Goal: Use online tool/utility: Utilize a website feature to perform a specific function

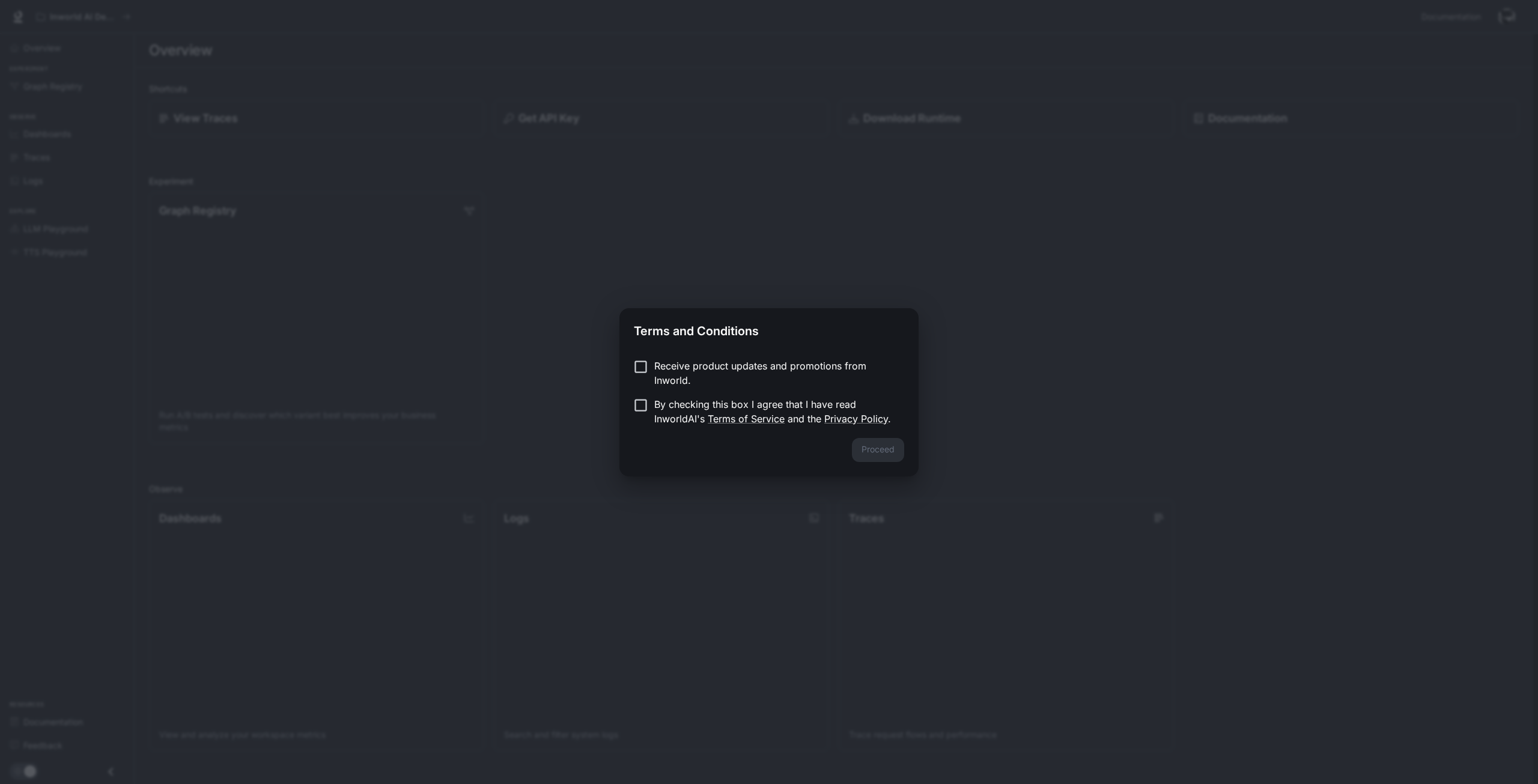
click at [743, 362] on p "Receive product updates and promotions from Inworld." at bounding box center [775, 373] width 240 height 29
click at [743, 366] on p "Receive product updates and promotions from Inworld." at bounding box center [775, 373] width 240 height 29
click at [728, 368] on p "Receive product updates and promotions from Inworld." at bounding box center [775, 373] width 240 height 29
click at [696, 405] on p "By checking this box I agree that I have read InworldAI's Terms of Service and …" at bounding box center [775, 411] width 240 height 29
click at [876, 450] on button "Proceed" at bounding box center [878, 450] width 52 height 24
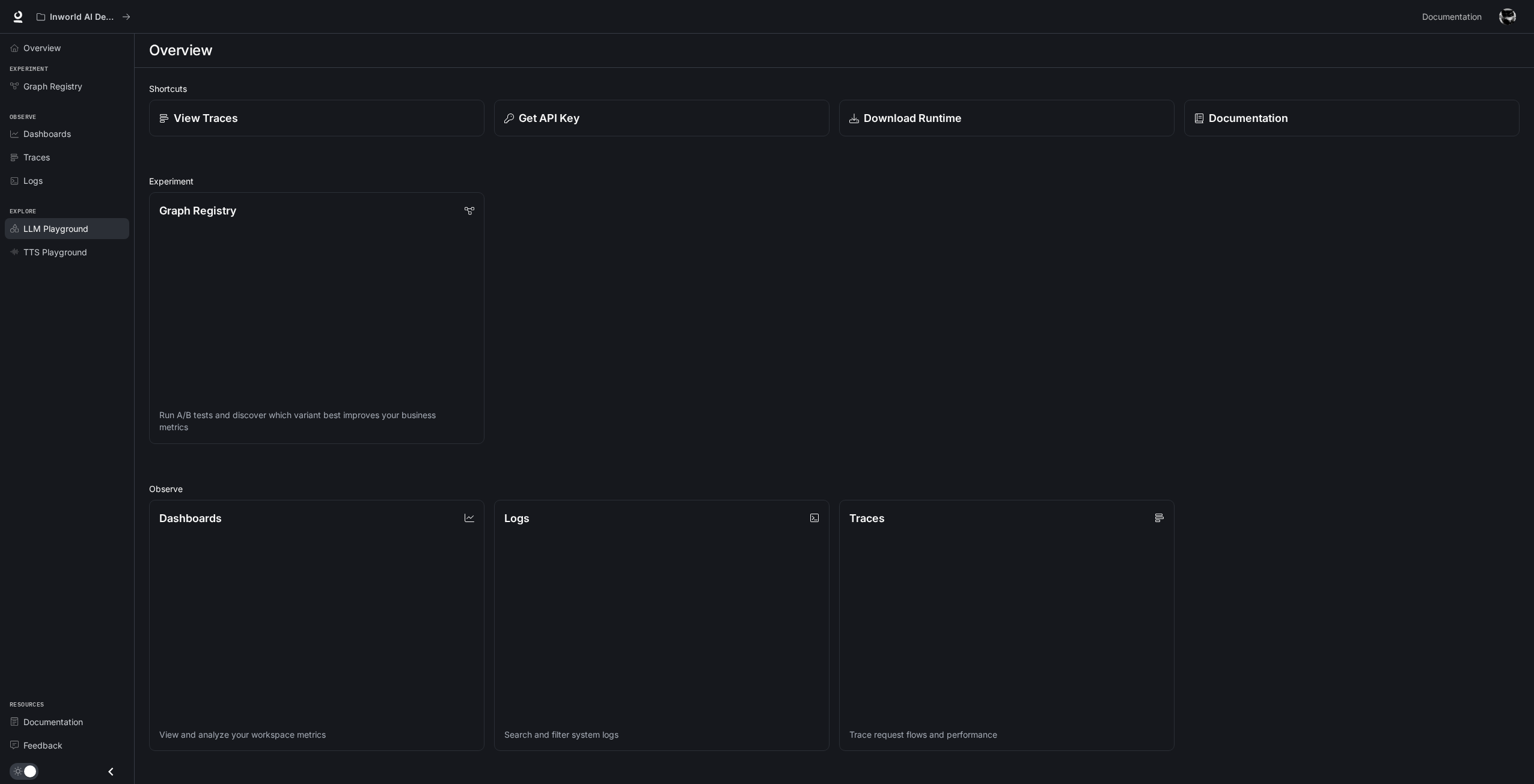
click at [81, 226] on span "LLM Playground" at bounding box center [55, 228] width 65 height 13
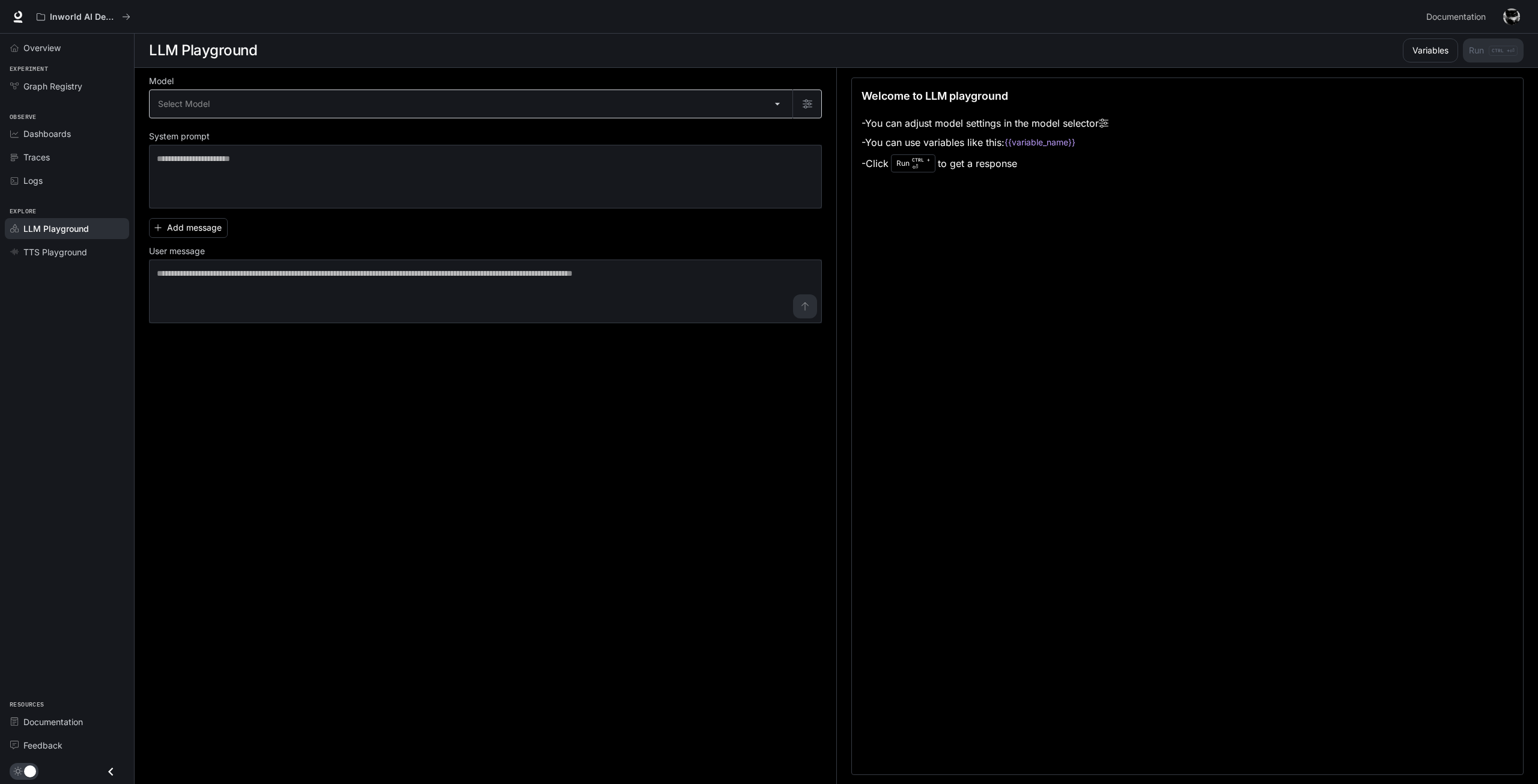
click at [224, 93] on body "Skip to main content Inworld AI Demos Documentation Documentation Portal Overvi…" at bounding box center [769, 392] width 1538 height 785
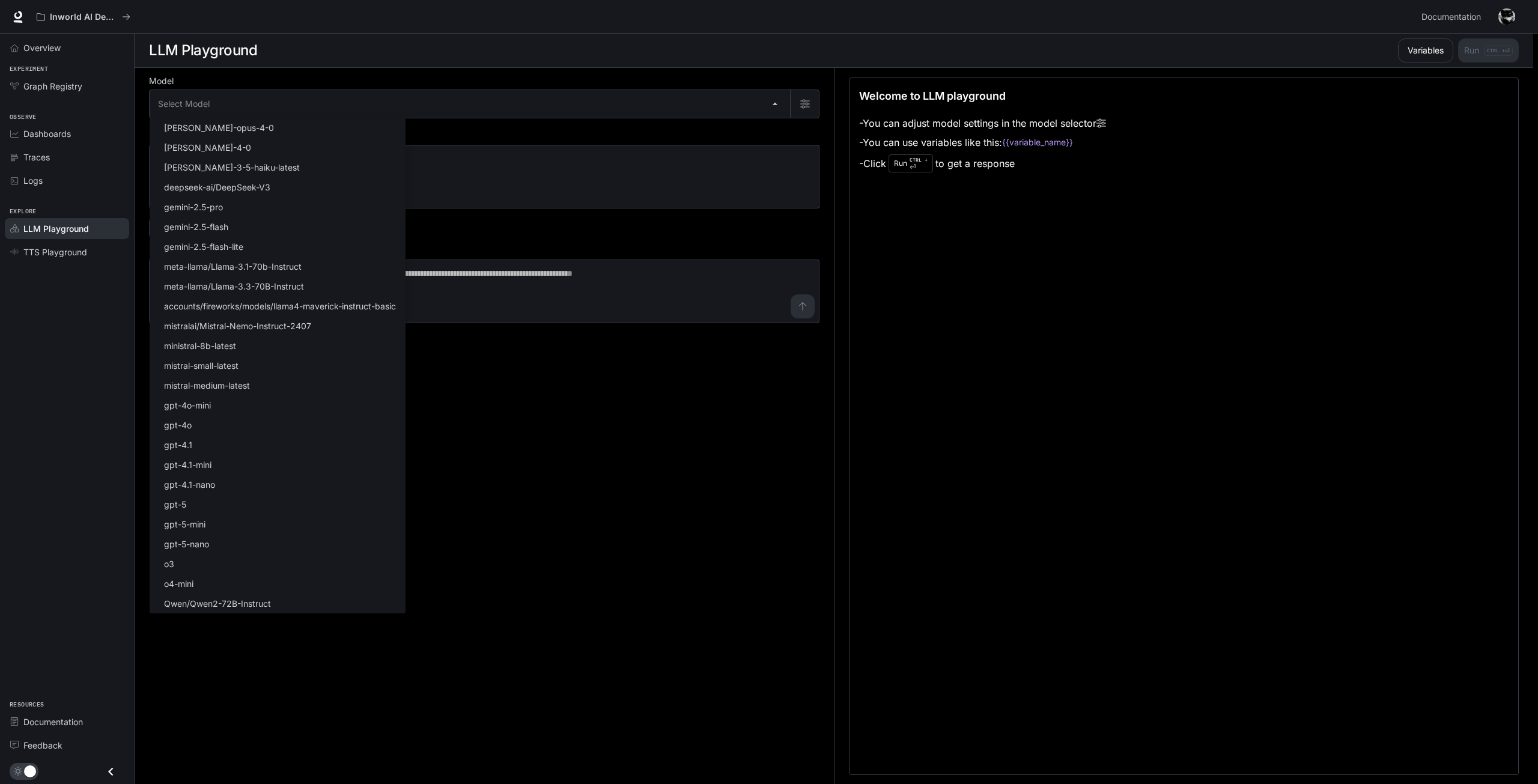
click at [697, 425] on div at bounding box center [769, 392] width 1538 height 784
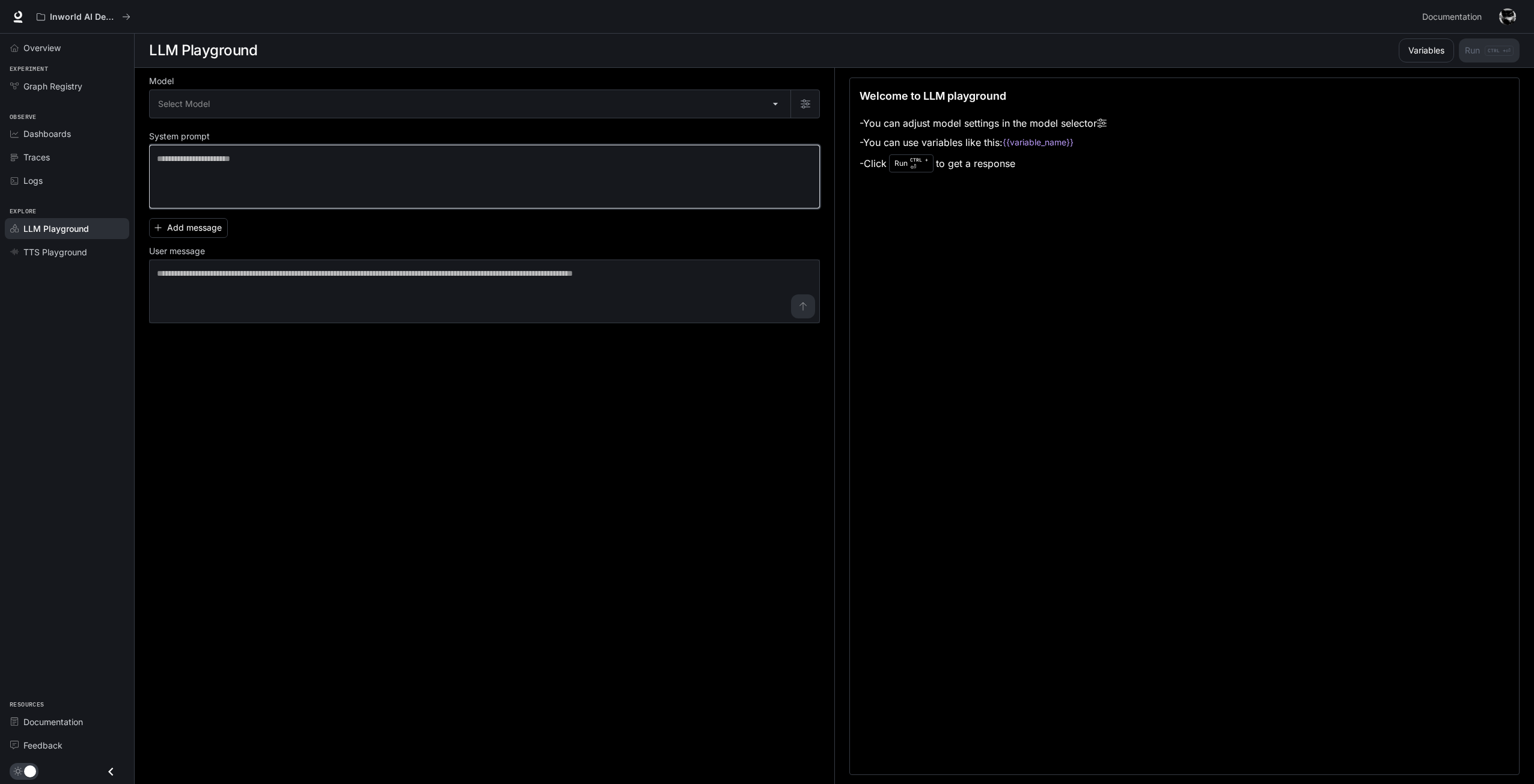
click at [243, 169] on textarea at bounding box center [484, 177] width 655 height 48
click at [83, 255] on span "TTS Playground" at bounding box center [55, 252] width 63 height 13
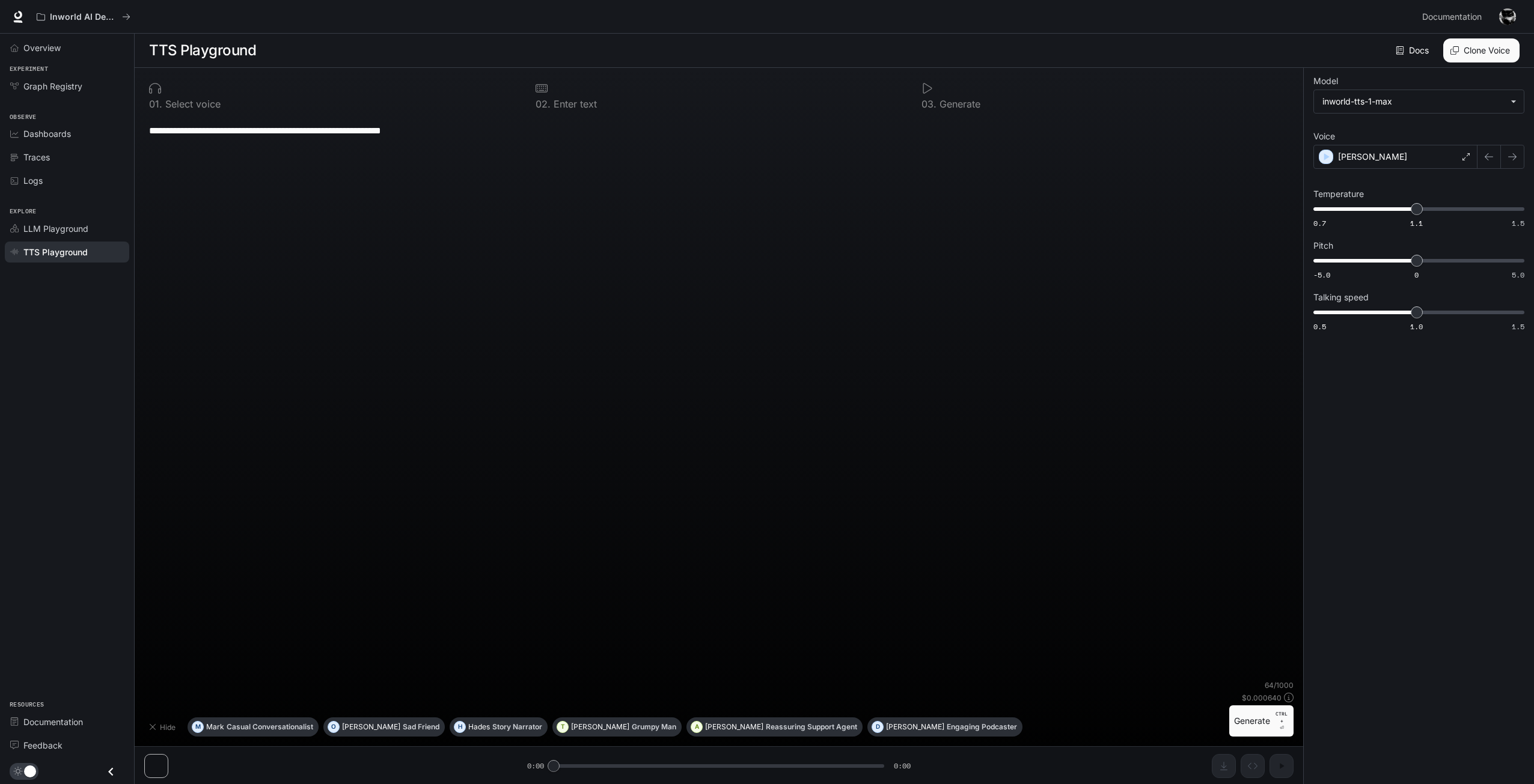
click at [190, 103] on p "Select voice" at bounding box center [191, 104] width 58 height 9
click at [1260, 721] on button "Generate CTRL + ⏎" at bounding box center [1261, 721] width 64 height 31
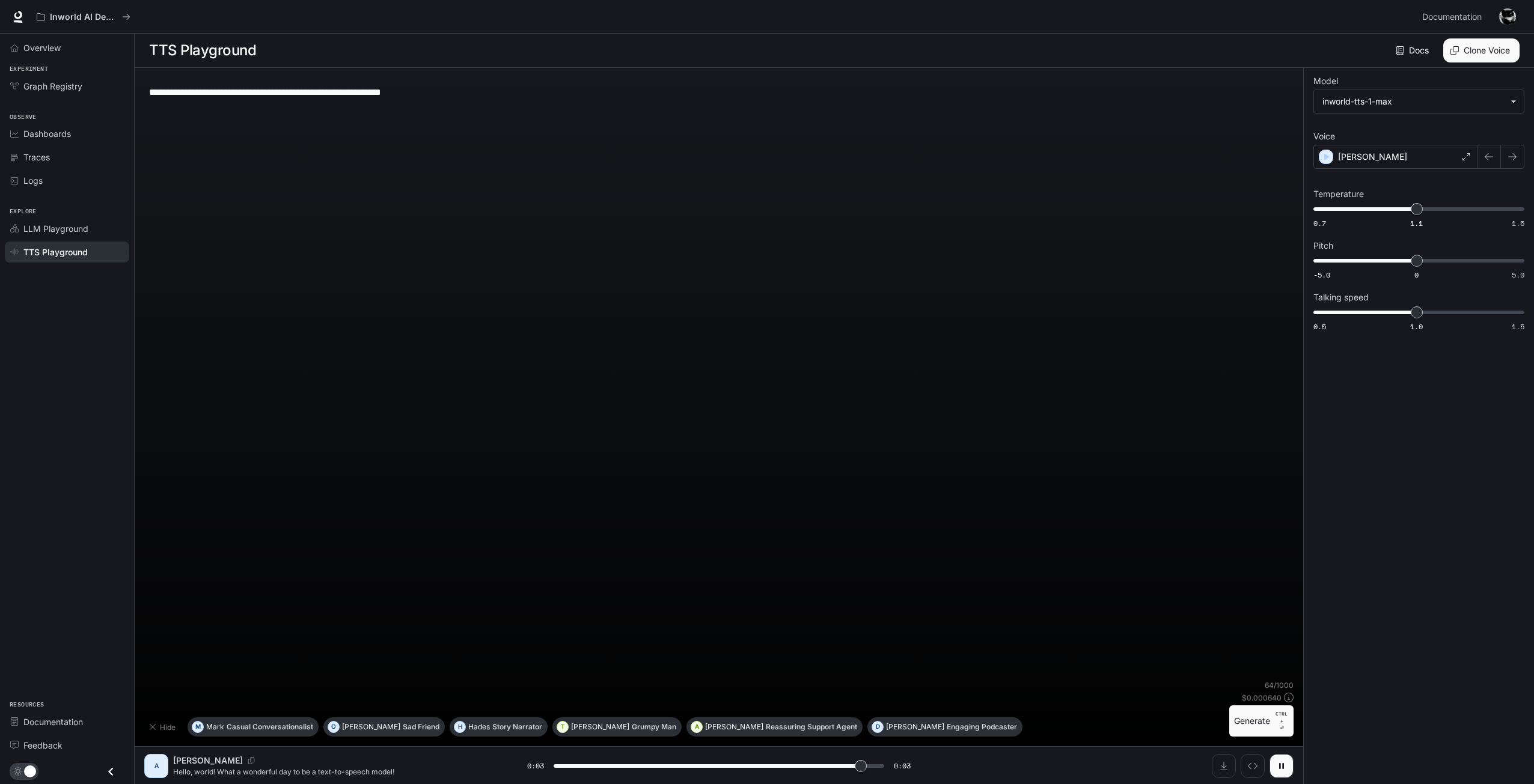
type input "*"
click at [1357, 111] on body "**********" at bounding box center [767, 392] width 1534 height 785
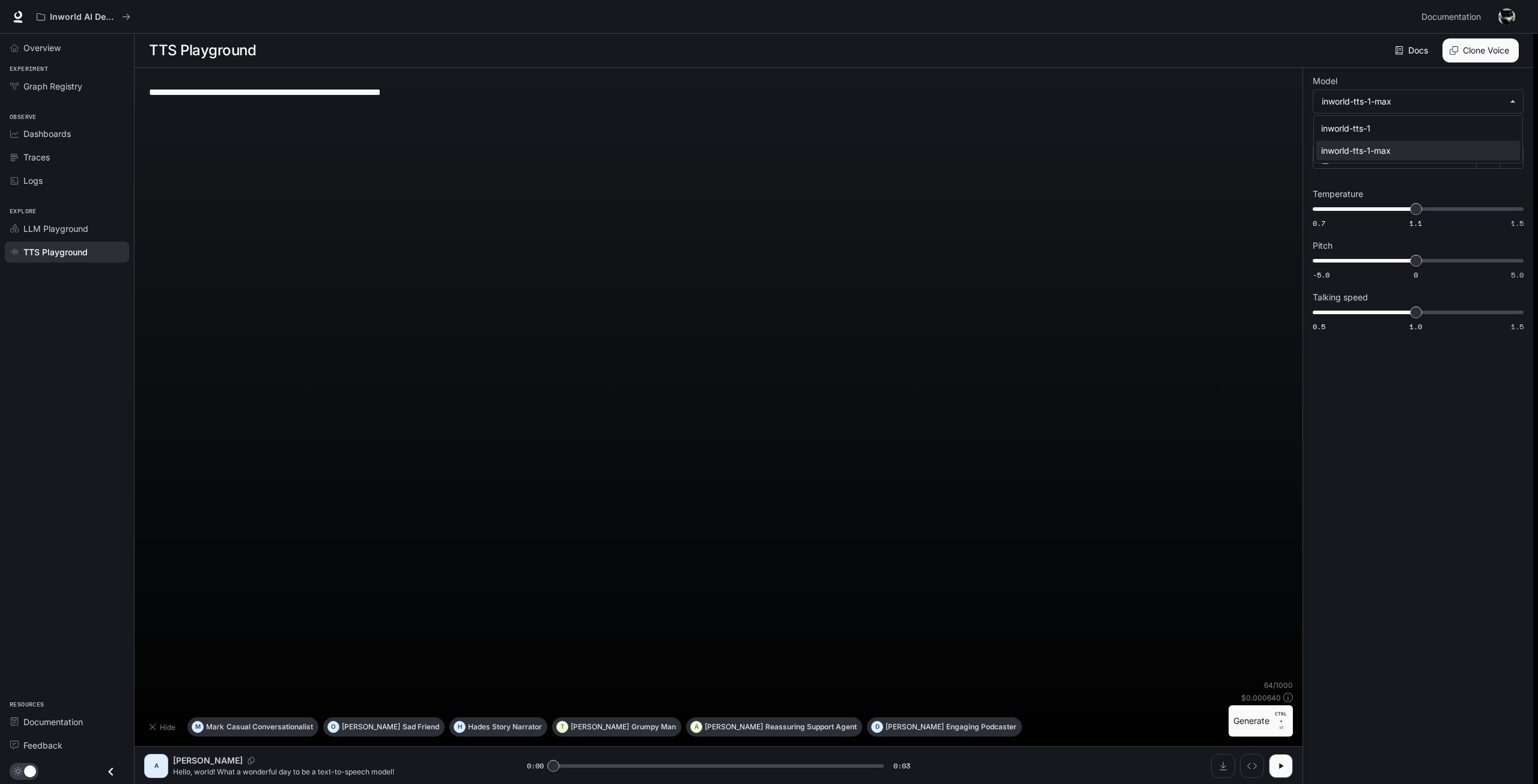
click at [1361, 99] on div at bounding box center [769, 392] width 1538 height 784
click at [1462, 45] on button "Clone Voice" at bounding box center [1481, 51] width 76 height 24
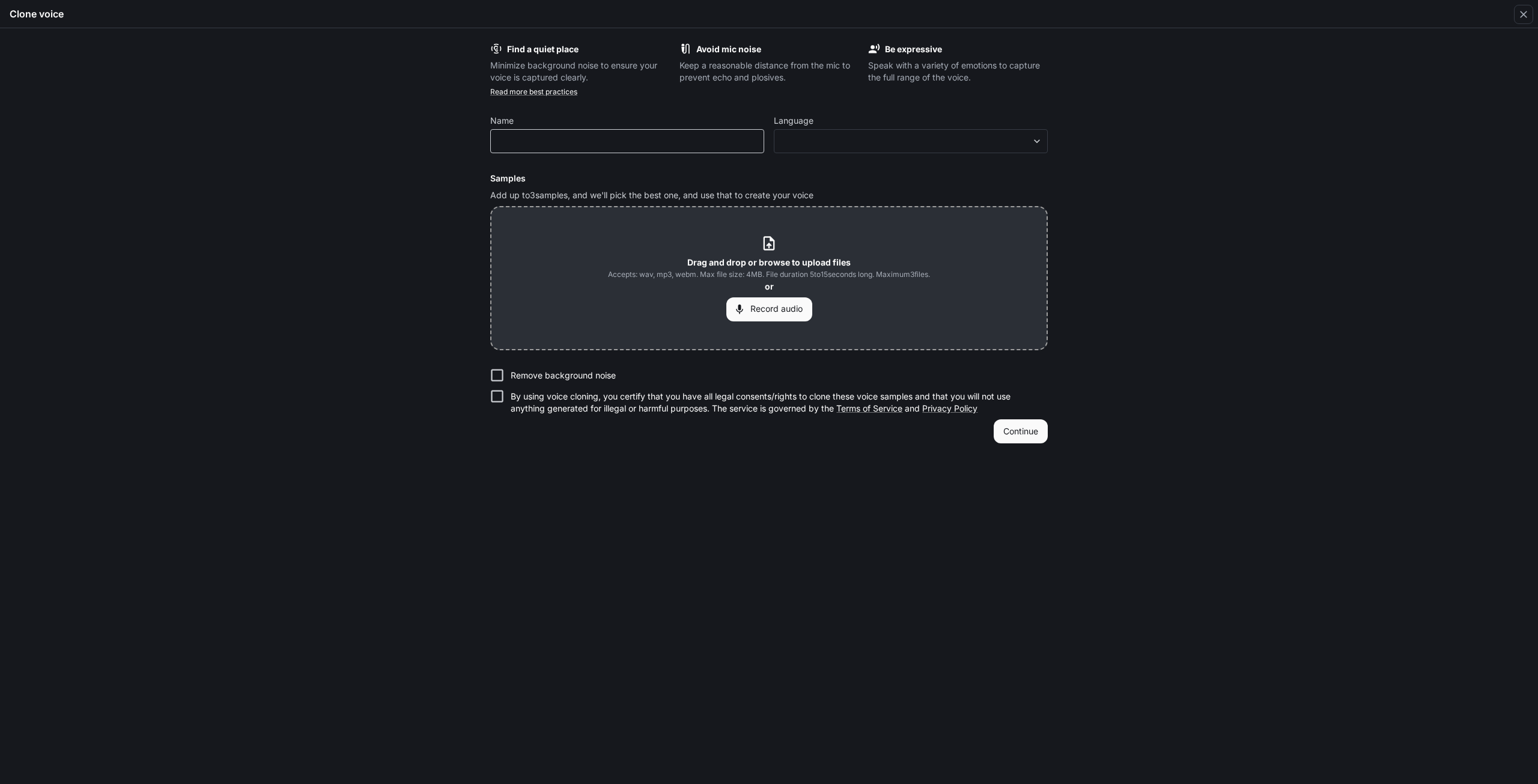
click at [545, 135] on div "​" at bounding box center [627, 141] width 274 height 24
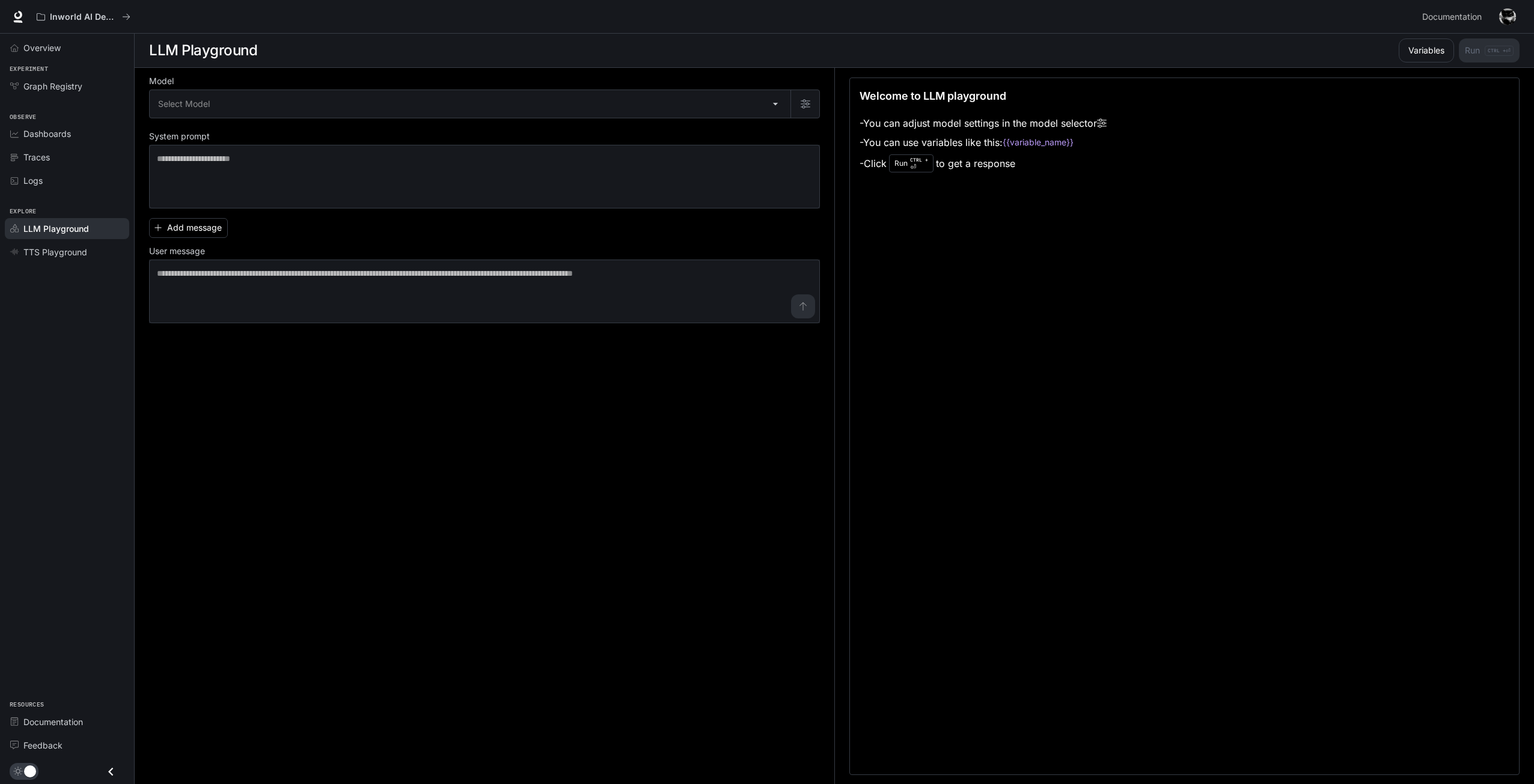
click at [63, 224] on span "LLM Playground" at bounding box center [56, 228] width 65 height 13
click at [205, 89] on label "Model" at bounding box center [484, 83] width 671 height 12
click at [210, 96] on body "Skip to main content Inworld AI Demos Documentation Documentation Portal Overvi…" at bounding box center [767, 392] width 1534 height 785
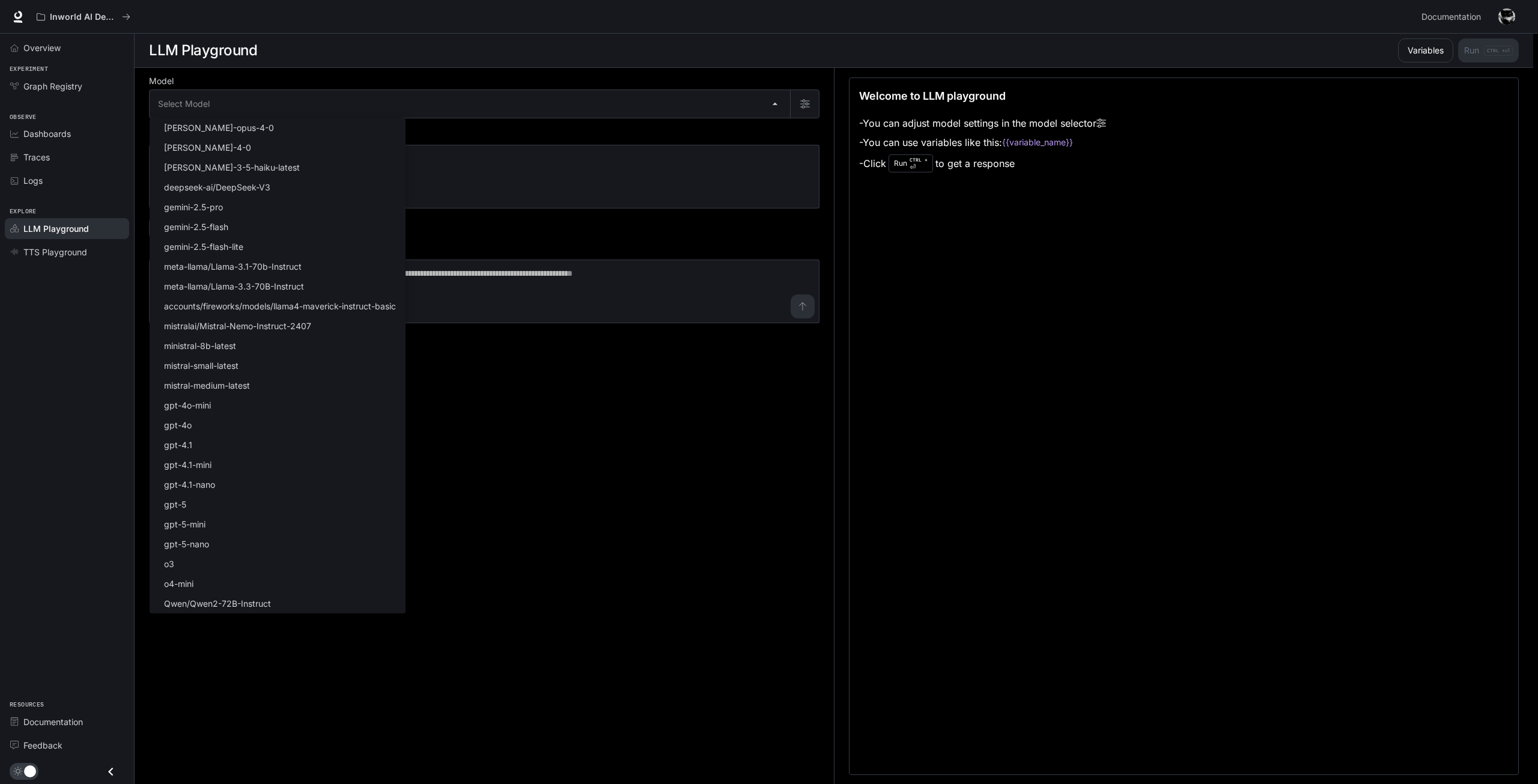
click at [494, 459] on div at bounding box center [769, 392] width 1538 height 784
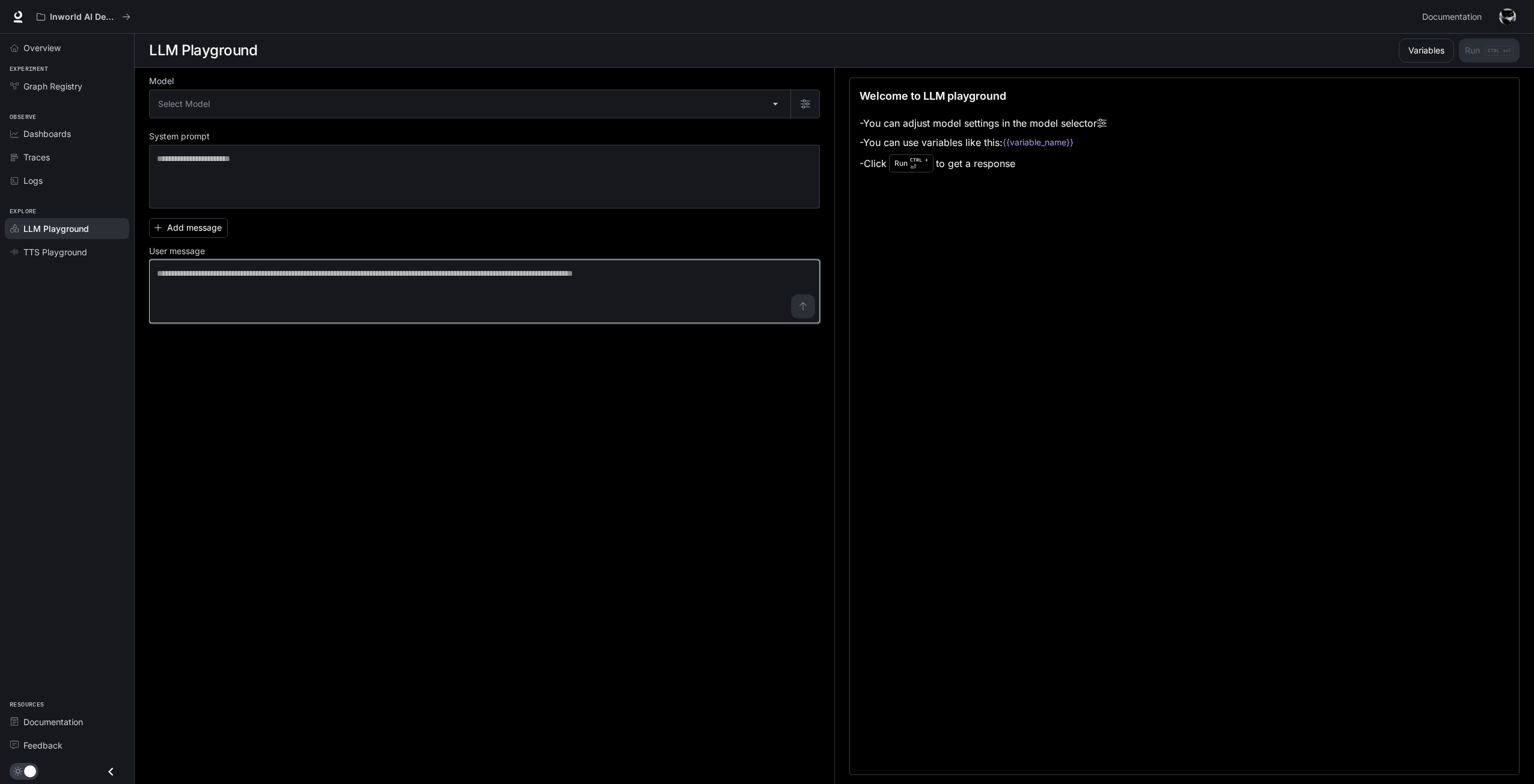
click at [410, 278] on textarea at bounding box center [484, 291] width 655 height 48
click at [33, 45] on span "Overview" at bounding box center [42, 47] width 37 height 13
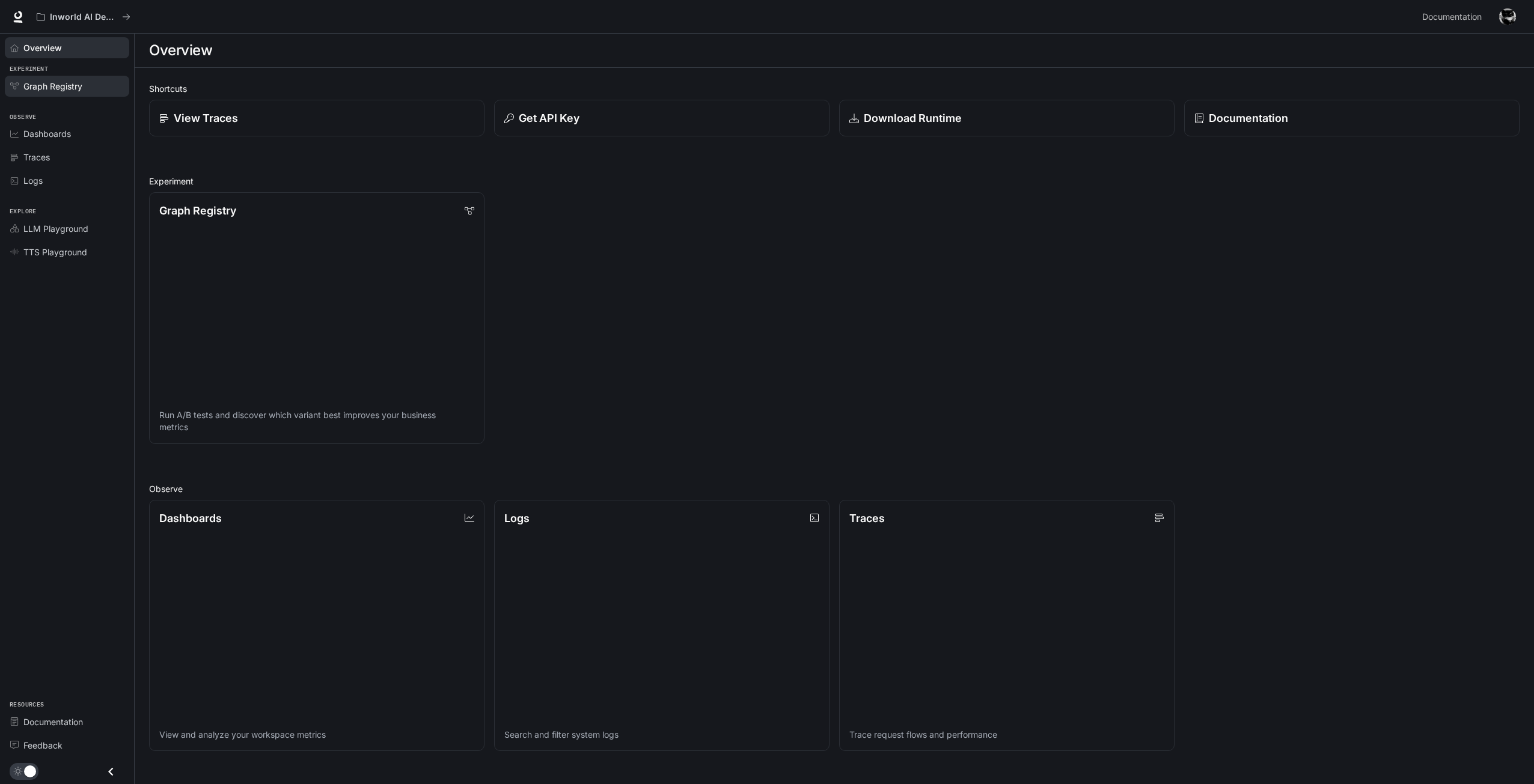
click at [43, 84] on span "Graph Registry" at bounding box center [53, 86] width 59 height 13
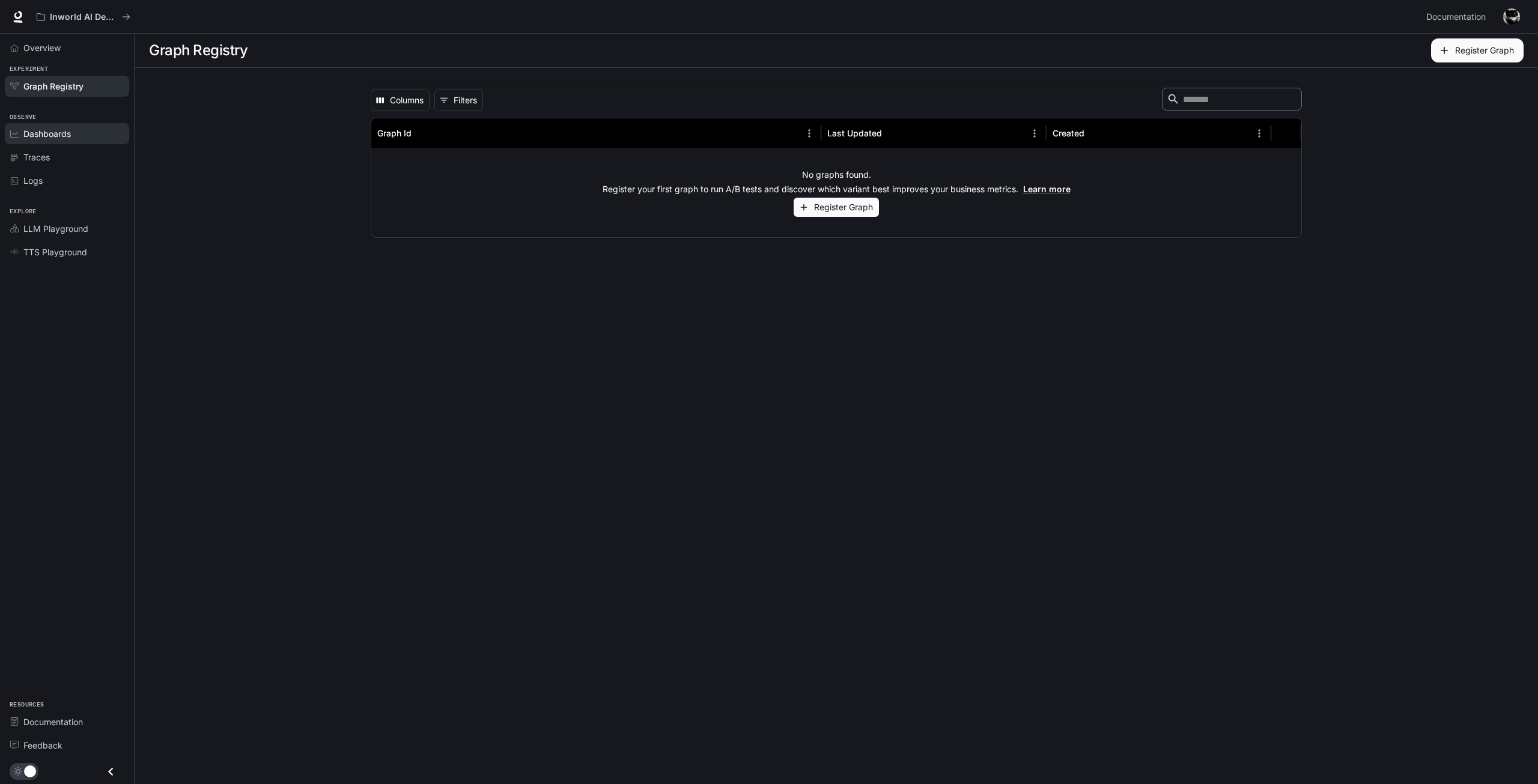
click at [86, 134] on div "Dashboards" at bounding box center [73, 134] width 100 height 13
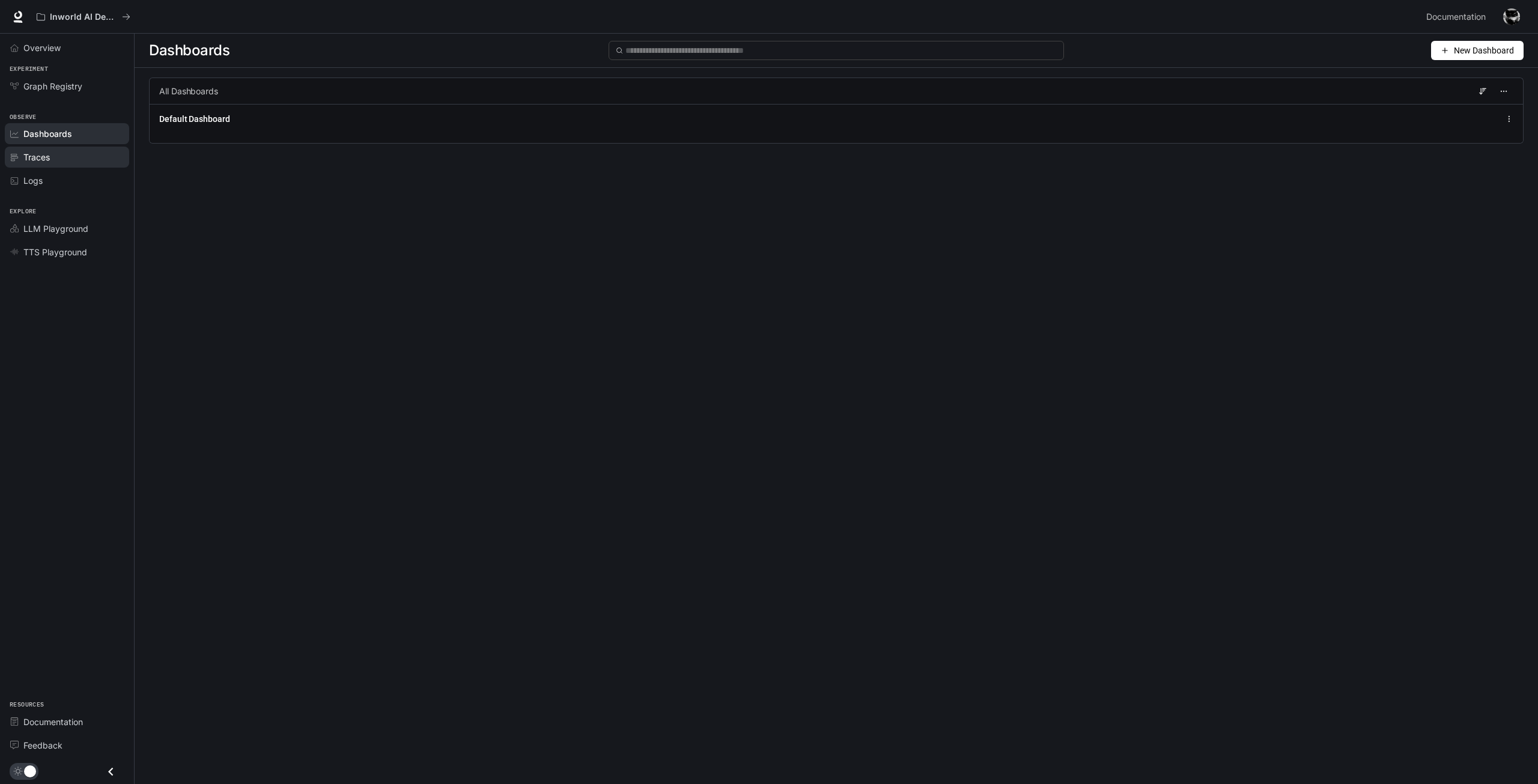
click at [57, 154] on div "Traces" at bounding box center [73, 157] width 100 height 13
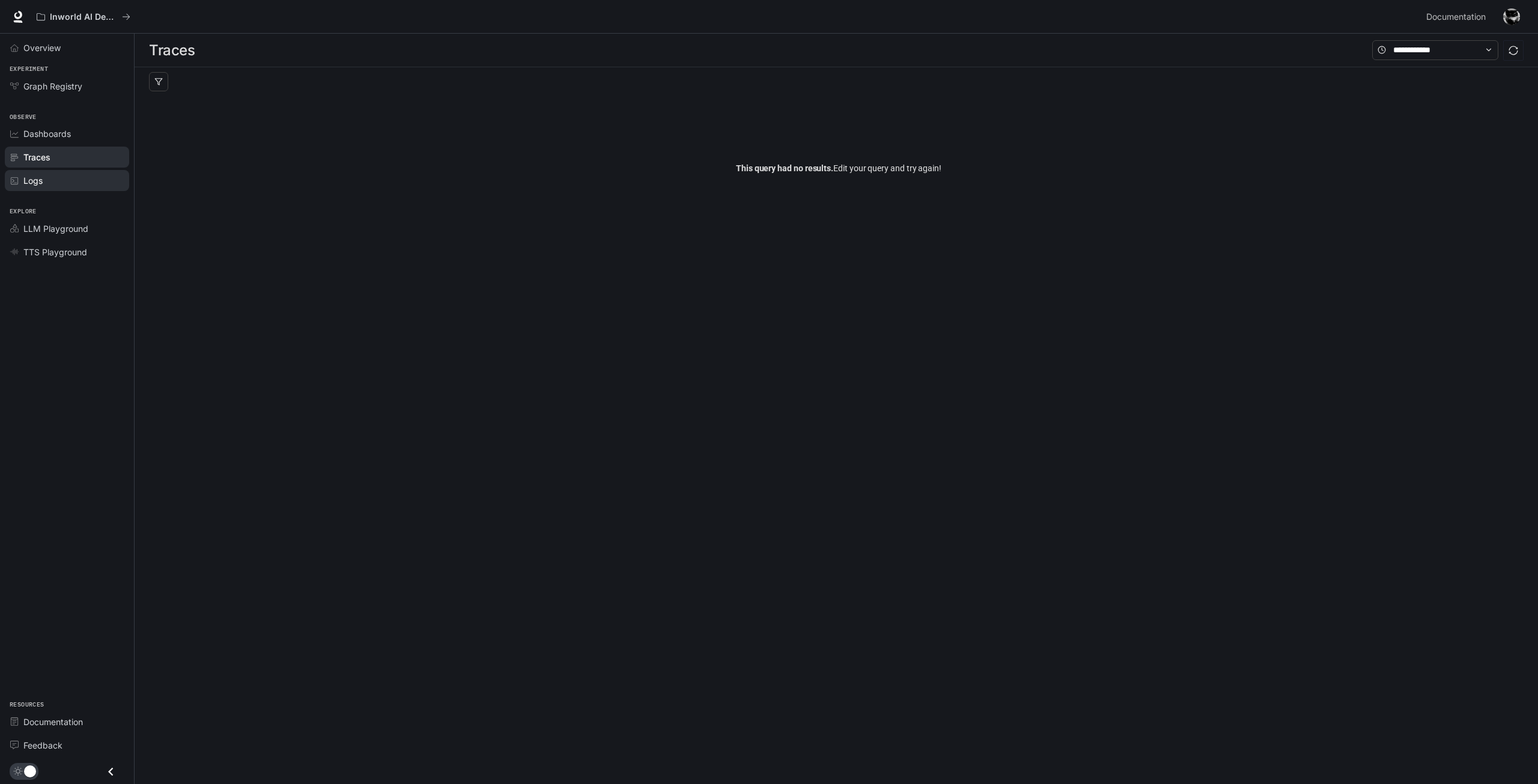
click at [56, 186] on div "Logs" at bounding box center [73, 180] width 100 height 13
click at [457, 310] on div "No logs yet. When we receive logs , they would show up here" at bounding box center [834, 438] width 1398 height 681
click at [27, 13] on div "Inworld AI Demos Documentation Documentation" at bounding box center [767, 17] width 1533 height 33
click at [15, 15] on icon at bounding box center [19, 15] width 8 height 9
